Goal: Task Accomplishment & Management: Use online tool/utility

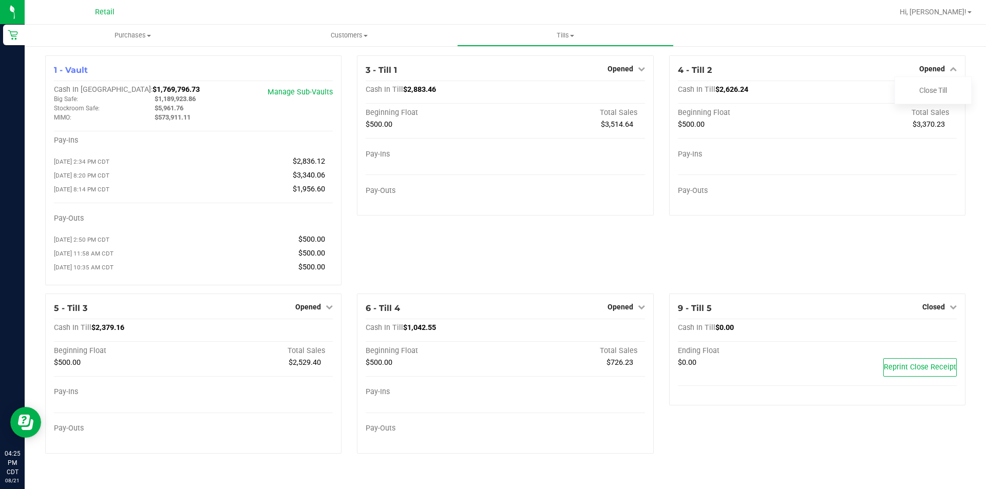
click at [940, 94] on link "Close Till" at bounding box center [933, 90] width 28 height 8
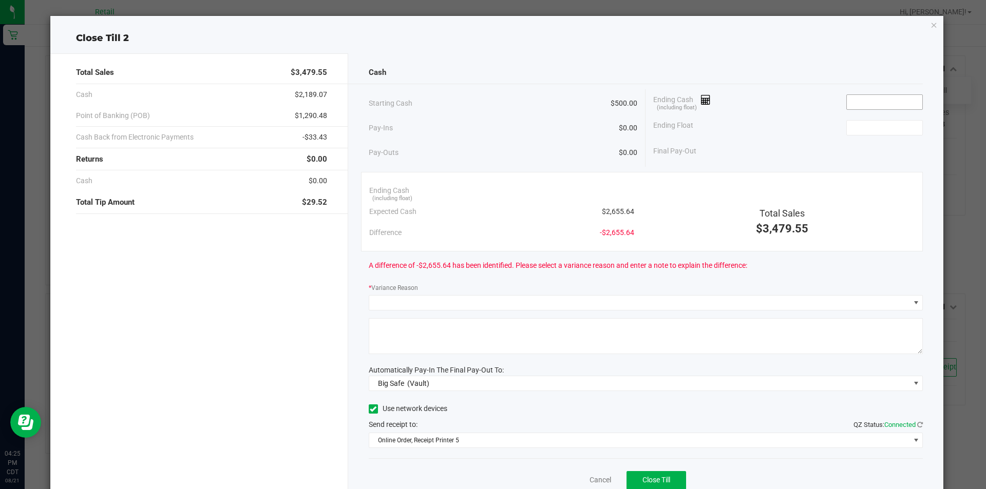
click at [880, 103] on input at bounding box center [884, 102] width 75 height 14
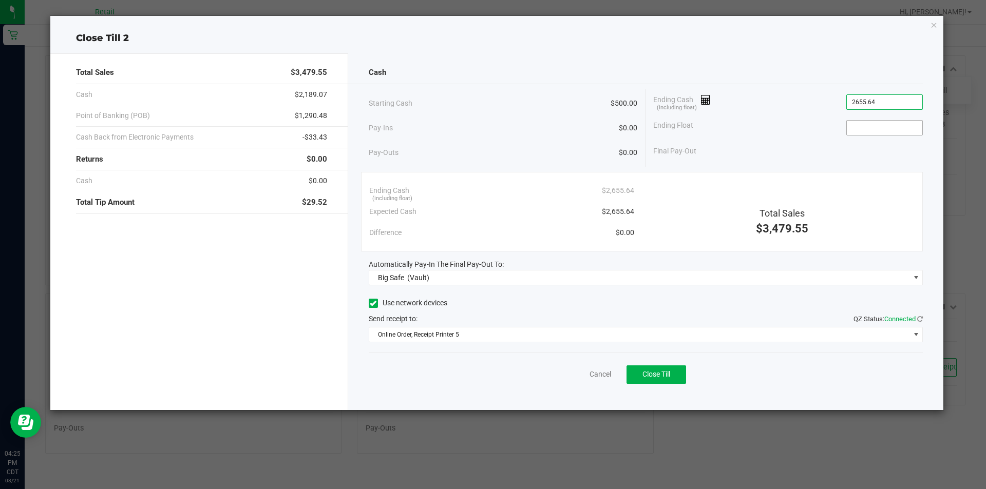
click at [889, 130] on input at bounding box center [884, 128] width 75 height 14
type input "$2,655.64"
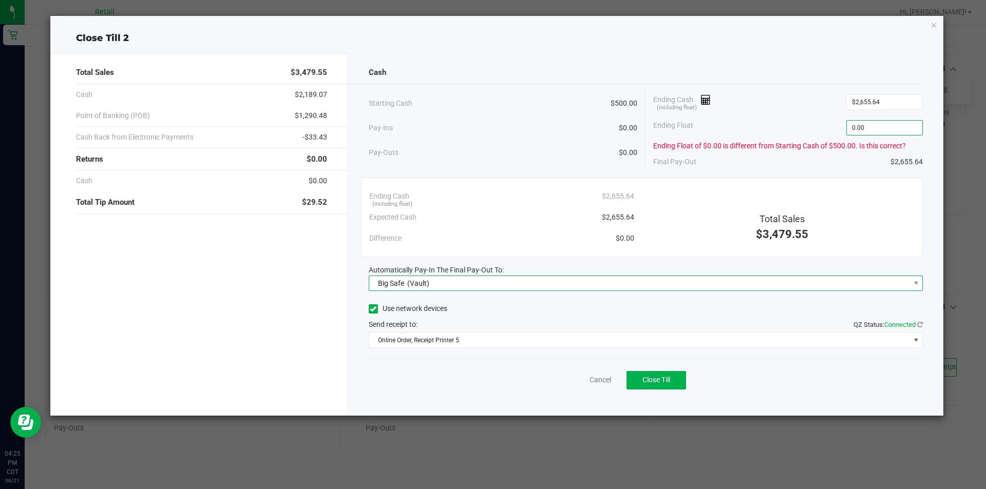
click at [561, 286] on span "Big Safe (Vault)" at bounding box center [639, 283] width 541 height 14
type input "$0.00"
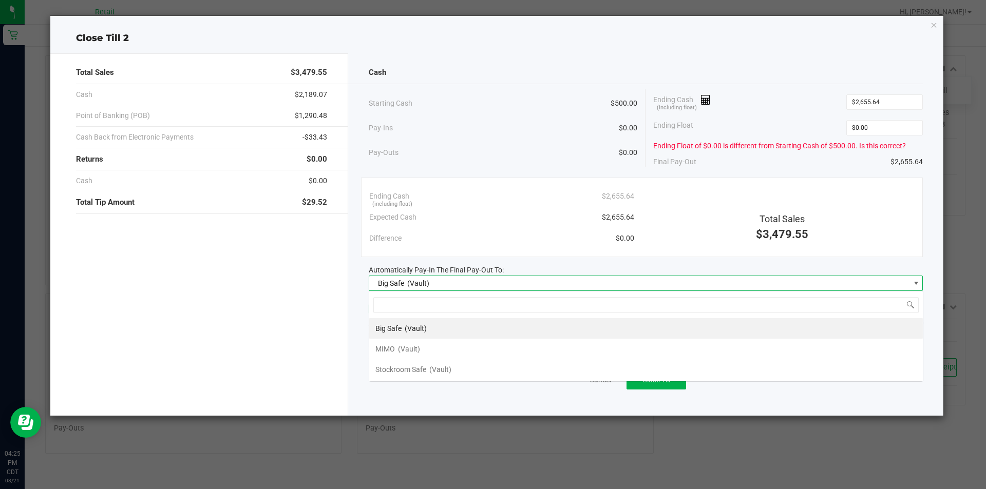
scroll to position [15, 554]
click at [432, 349] on li "MIMO (Vault)" at bounding box center [646, 349] width 554 height 21
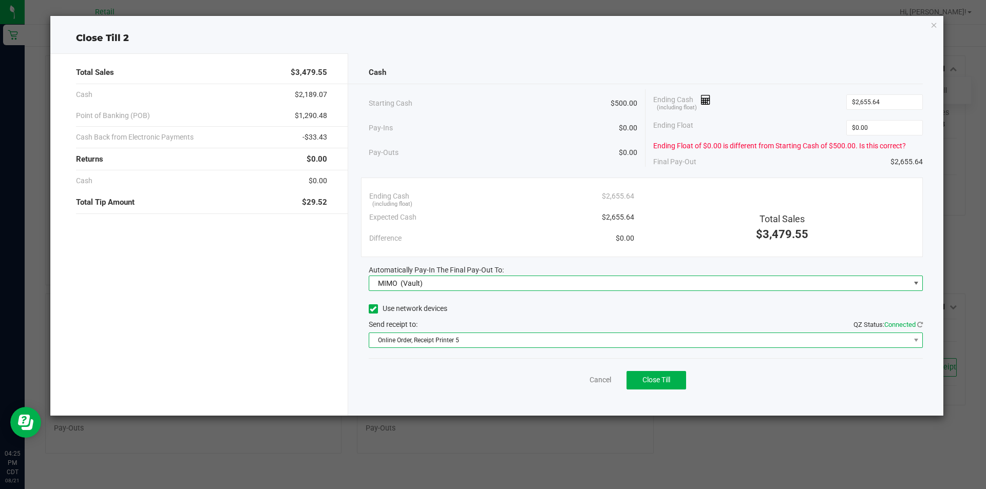
click at [510, 336] on span "Online Order, Receipt Printer 5" at bounding box center [639, 340] width 541 height 14
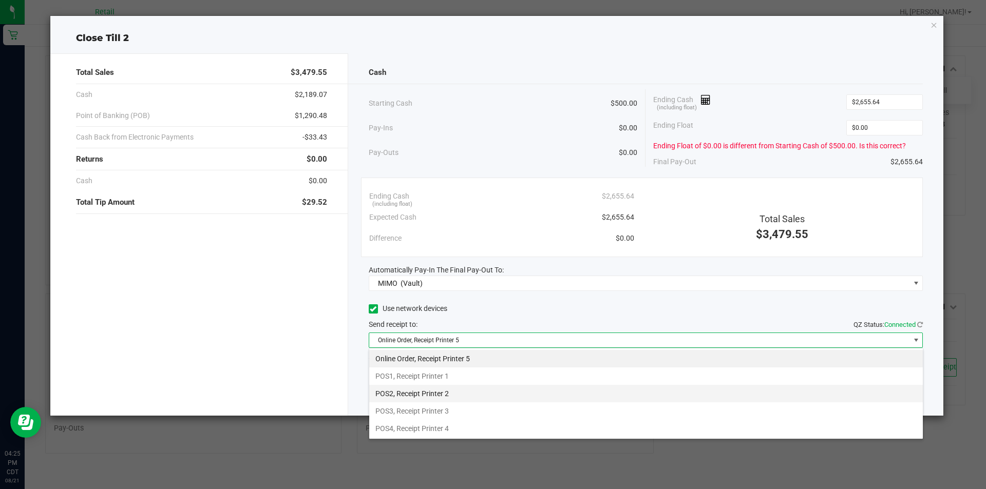
click at [460, 393] on li "POS2, Receipt Printer 2" at bounding box center [646, 393] width 554 height 17
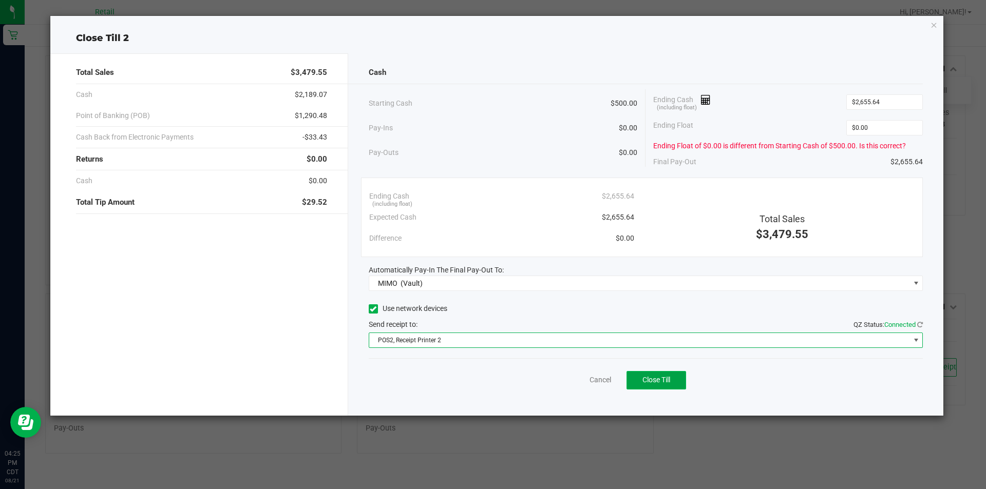
click at [671, 375] on button "Close Till" at bounding box center [656, 380] width 60 height 18
click at [936, 28] on icon "button" at bounding box center [933, 24] width 7 height 12
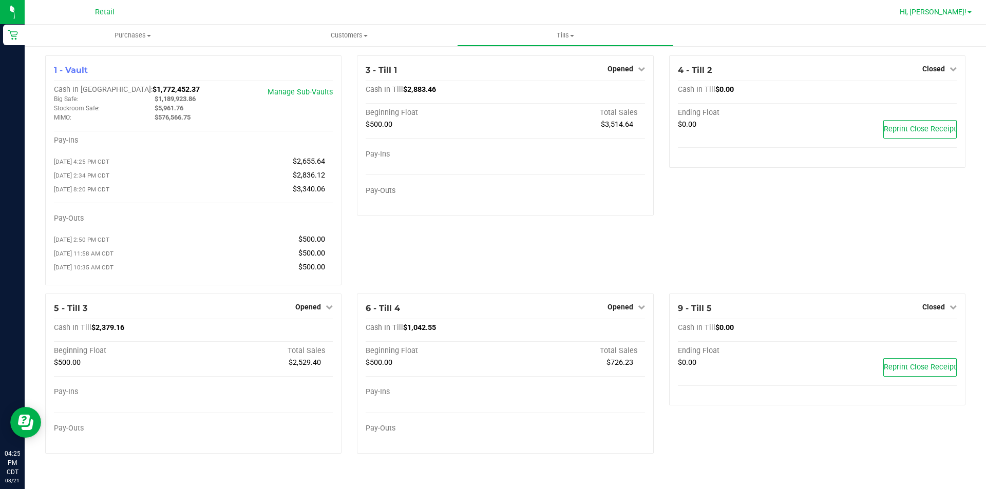
click at [958, 8] on span "Hi, [PERSON_NAME]!" at bounding box center [933, 12] width 67 height 8
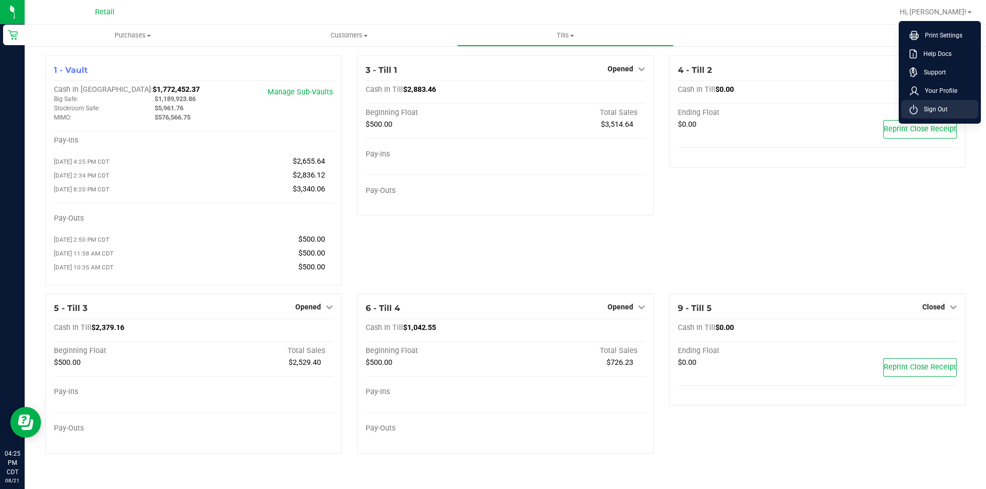
click at [938, 117] on li "Sign Out" at bounding box center [939, 109] width 77 height 18
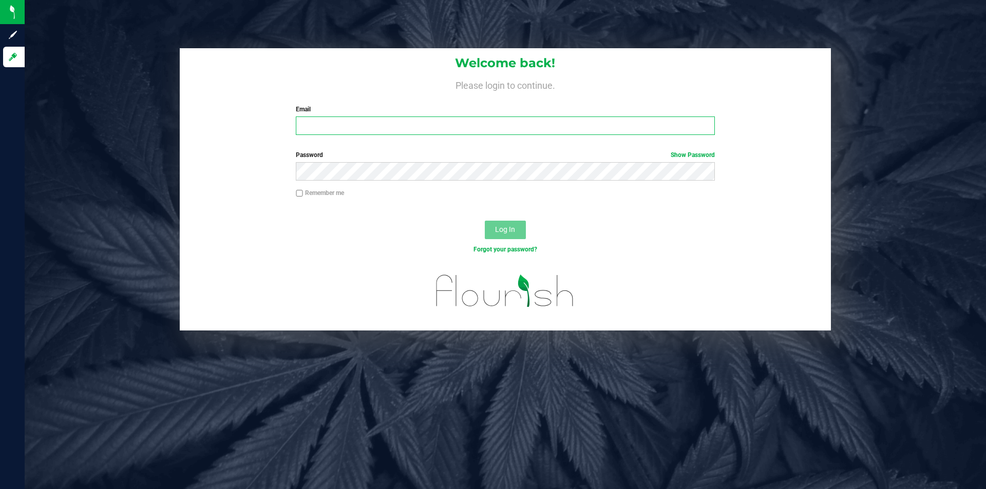
click at [397, 124] on input "Email" at bounding box center [505, 126] width 419 height 18
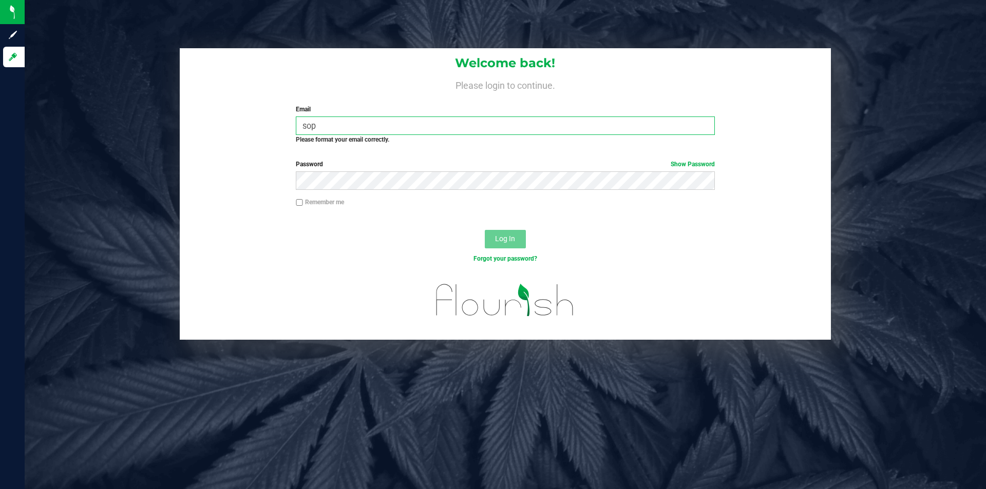
type input "[PERSON_NAME][EMAIL_ADDRESS][PERSON_NAME][DOMAIN_NAME]"
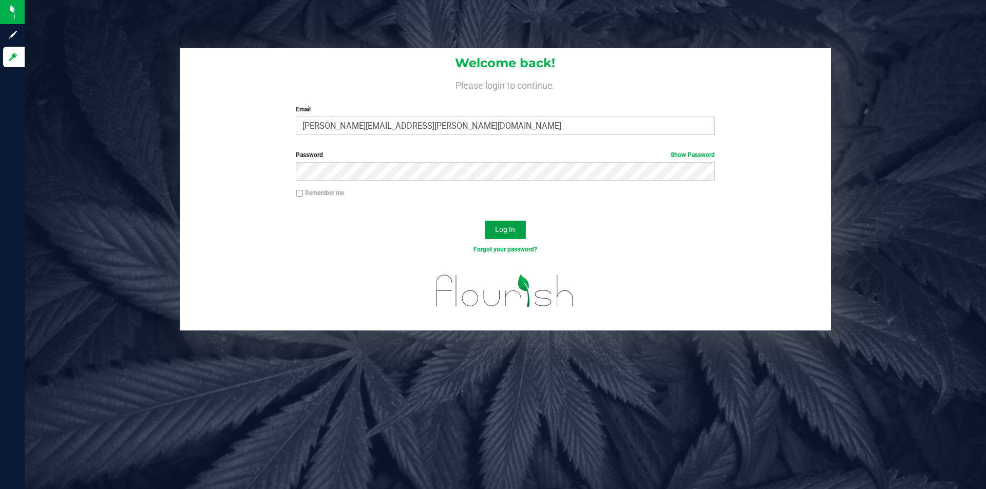
click at [507, 225] on span "Log In" at bounding box center [505, 229] width 20 height 8
